Goal: Download file/media

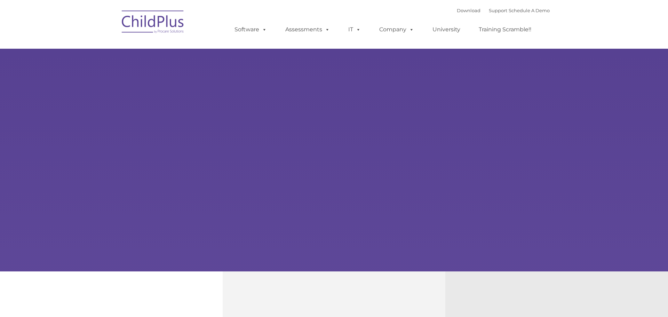
type input ""
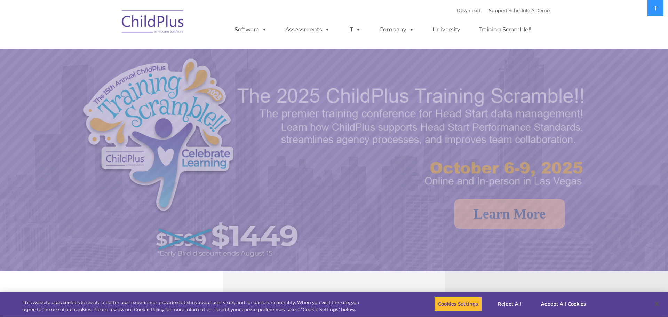
select select "MEDIUM"
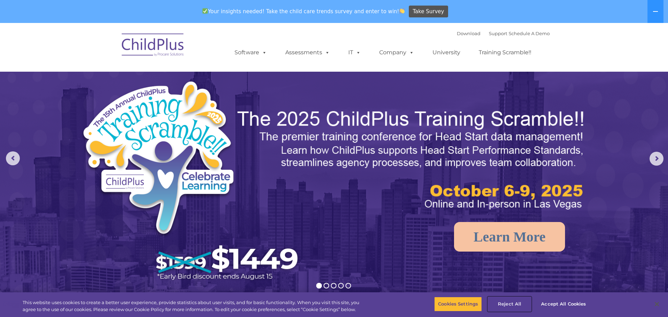
click at [518, 304] on button "Reject All" at bounding box center [509, 304] width 43 height 15
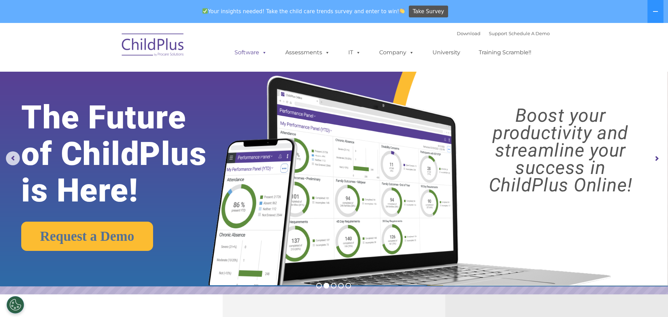
click at [249, 55] on link "Software" at bounding box center [250, 53] width 46 height 14
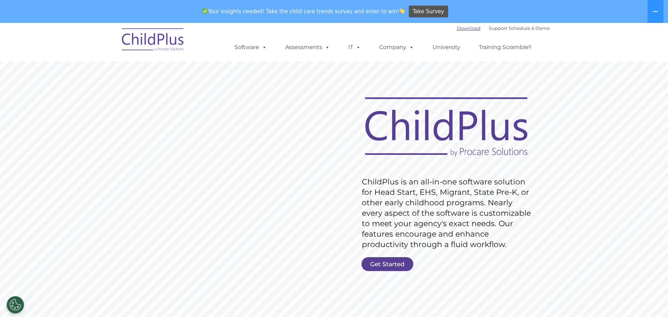
click at [459, 27] on link "Download" at bounding box center [469, 28] width 24 height 6
